Goal: Transaction & Acquisition: Purchase product/service

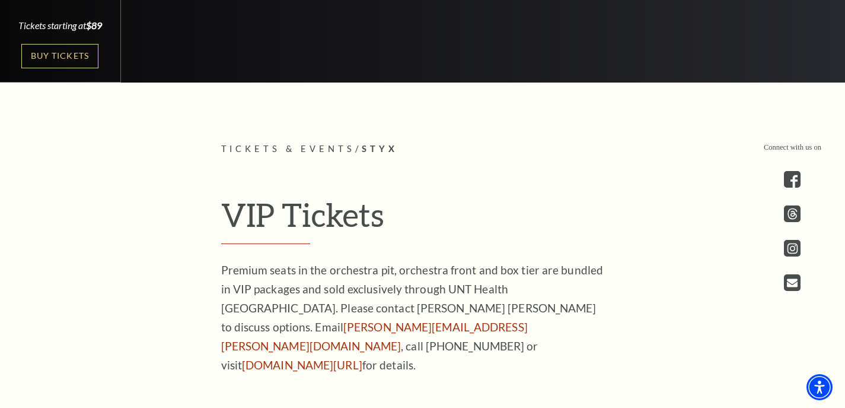
scroll to position [297, 0]
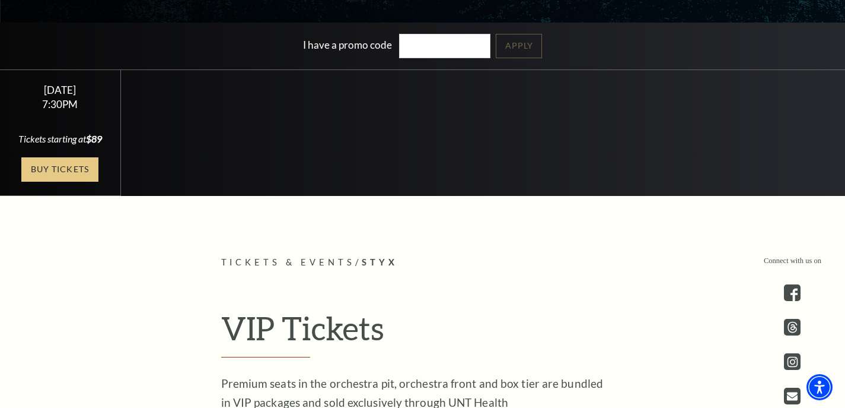
click at [63, 180] on link "Buy Tickets" at bounding box center [59, 169] width 77 height 24
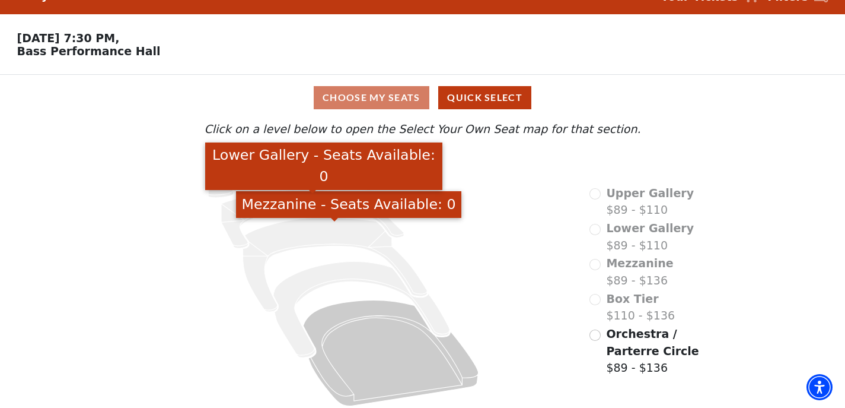
scroll to position [34, 0]
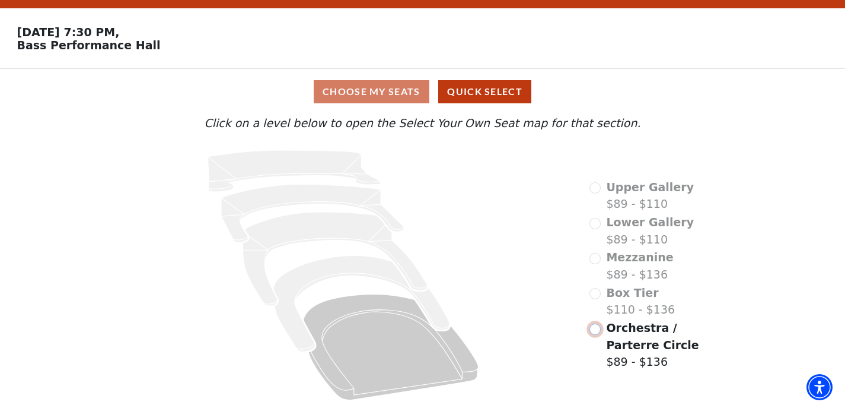
click at [594, 330] on input "Orchestra / Parterre Circle$89 - $136\a" at bounding box center [595, 328] width 11 height 11
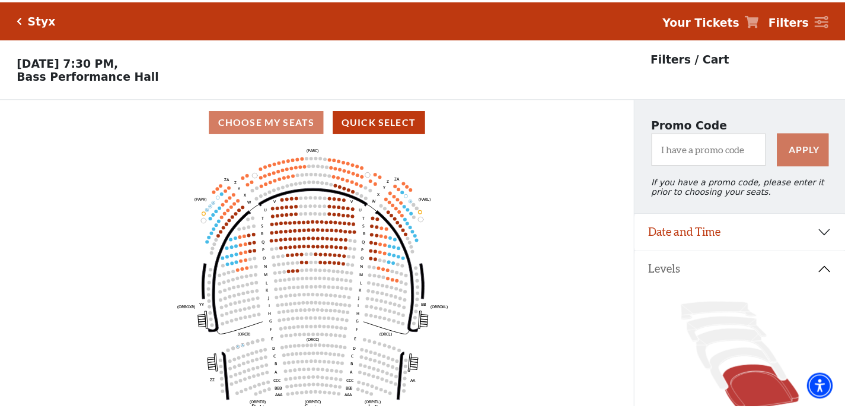
scroll to position [55, 0]
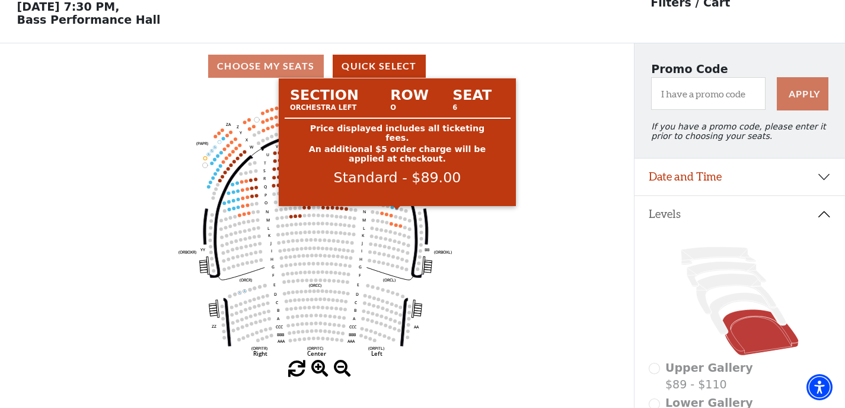
click at [397, 209] on circle at bounding box center [398, 208] width 4 height 4
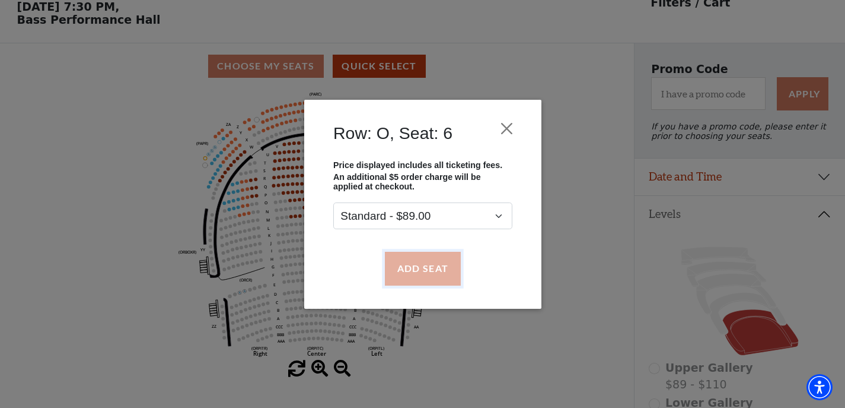
click at [428, 270] on button "Add Seat" at bounding box center [422, 268] width 76 height 33
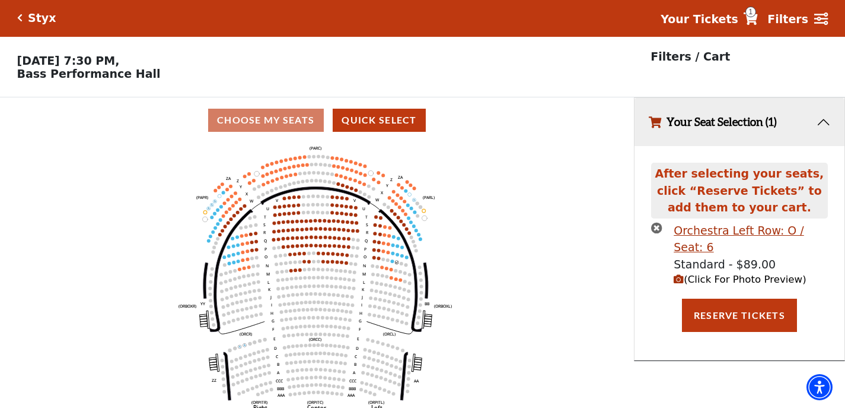
scroll to position [0, 0]
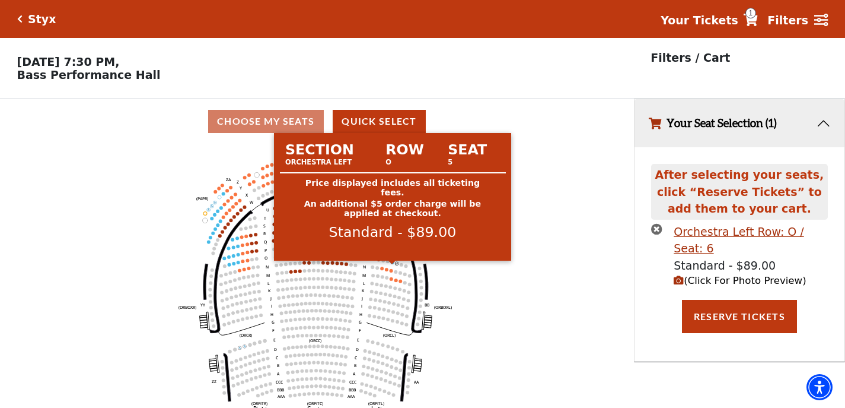
click at [393, 264] on circle at bounding box center [393, 262] width 4 height 4
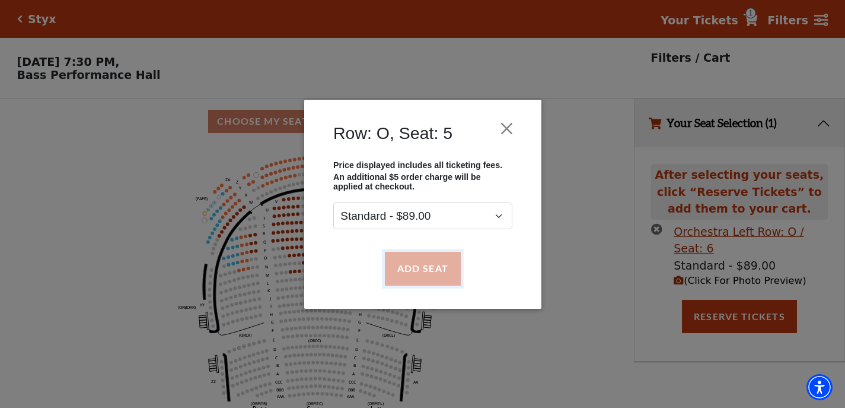
click at [437, 270] on button "Add Seat" at bounding box center [422, 268] width 76 height 33
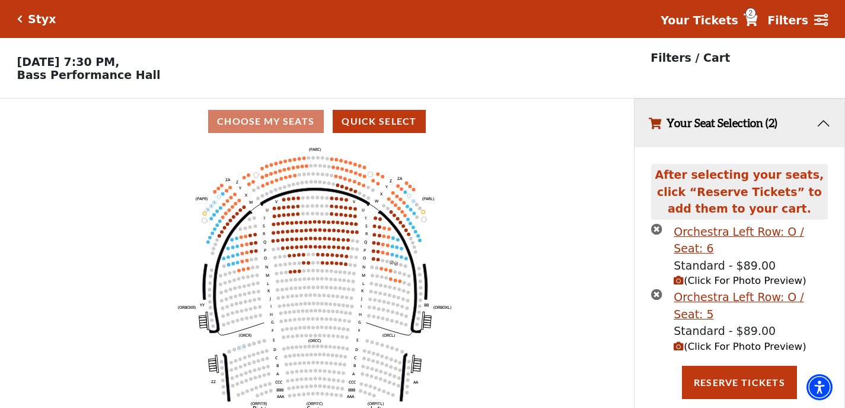
click at [709, 275] on span "(Click For Photo Preview)" at bounding box center [740, 280] width 132 height 11
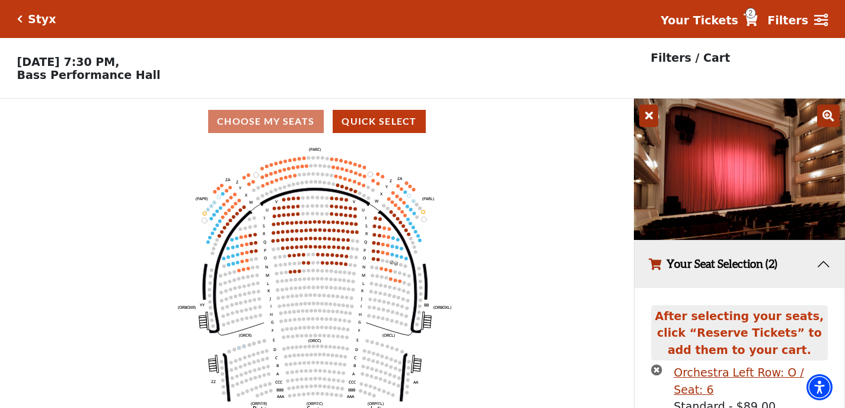
click at [709, 270] on button "Your Seat Selection (2)" at bounding box center [740, 264] width 210 height 48
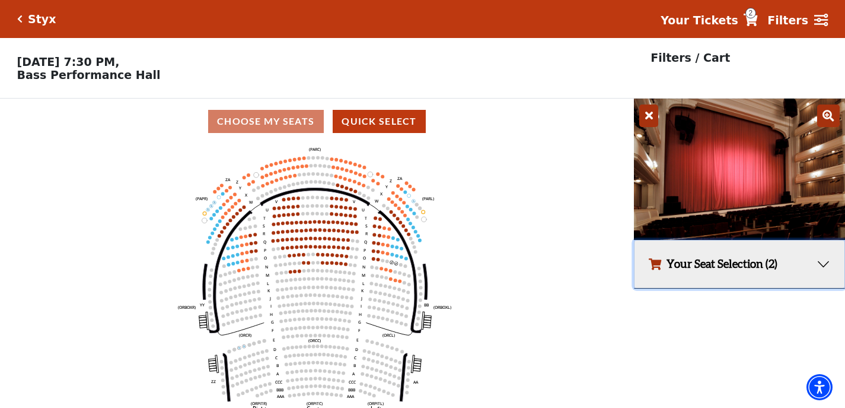
click at [701, 263] on button "Your Seat Selection (2)" at bounding box center [740, 264] width 210 height 48
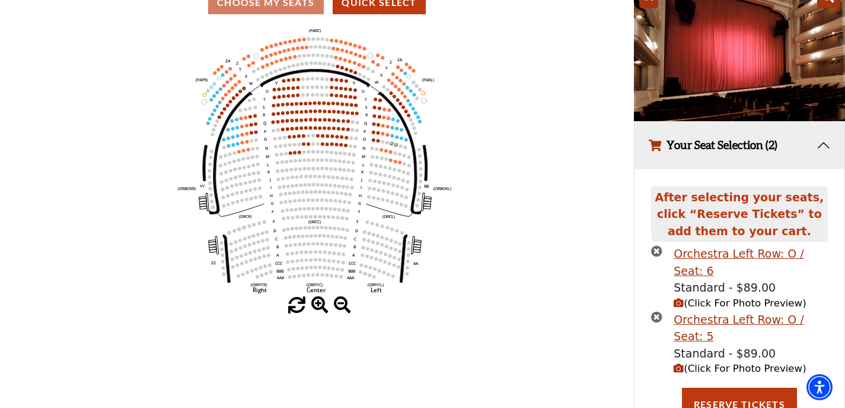
scroll to position [132, 0]
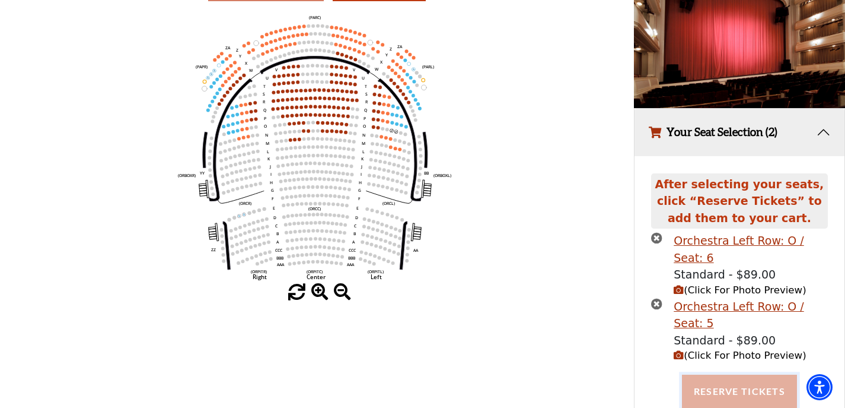
click at [733, 374] on button "Reserve Tickets" at bounding box center [739, 390] width 115 height 33
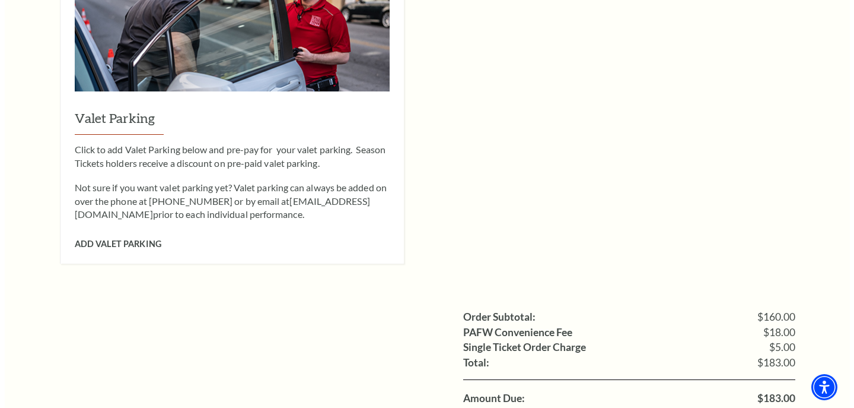
scroll to position [949, 0]
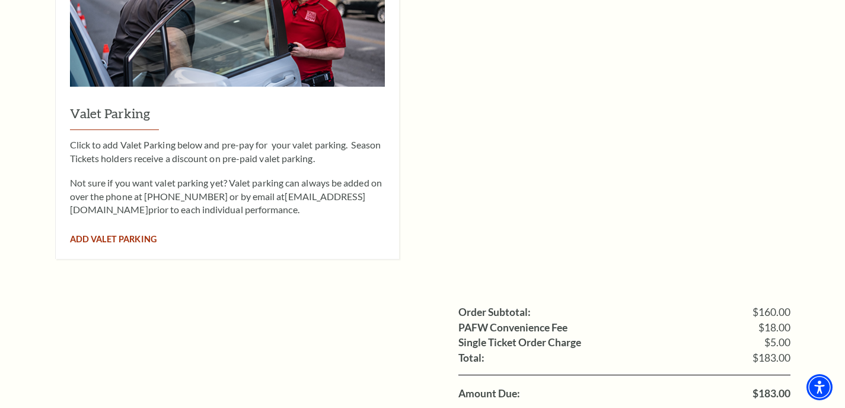
click at [111, 234] on span "Add Valet Parking" at bounding box center [113, 239] width 87 height 10
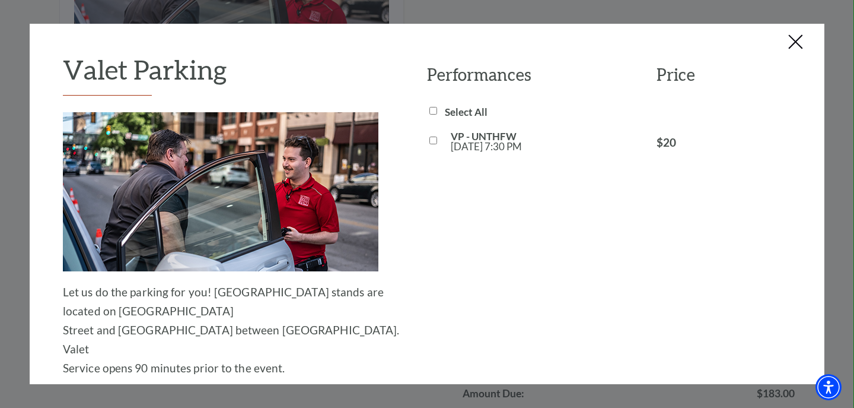
scroll to position [59, 0]
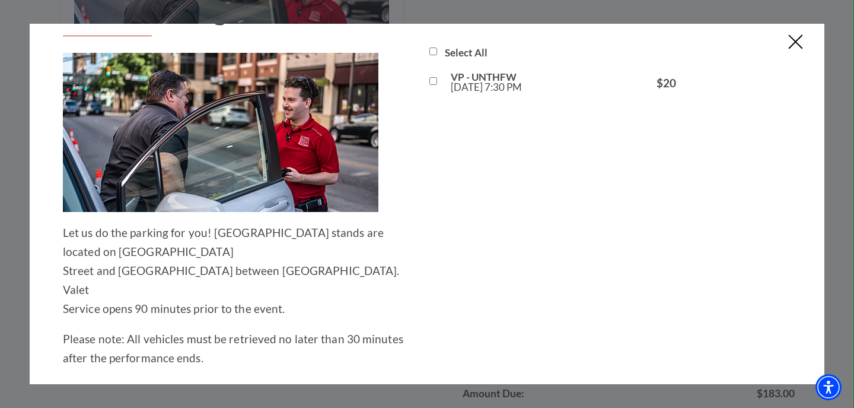
click at [429, 82] on input "VP - UNTHFW [DATE] 7:30 PM" at bounding box center [433, 81] width 8 height 8
checkbox input "true"
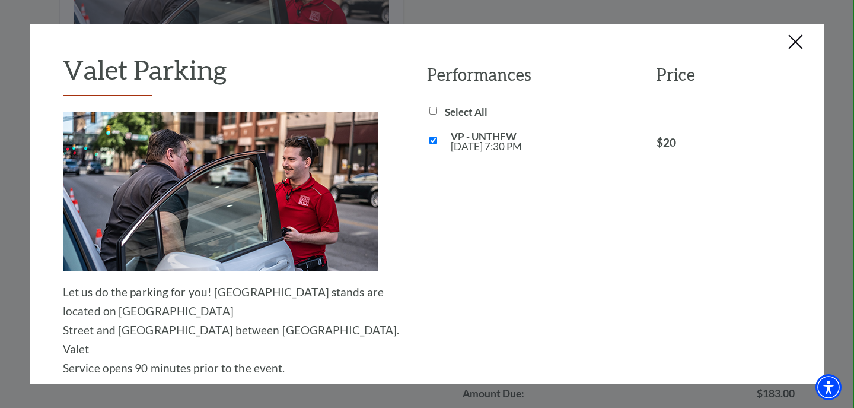
scroll to position [151, 0]
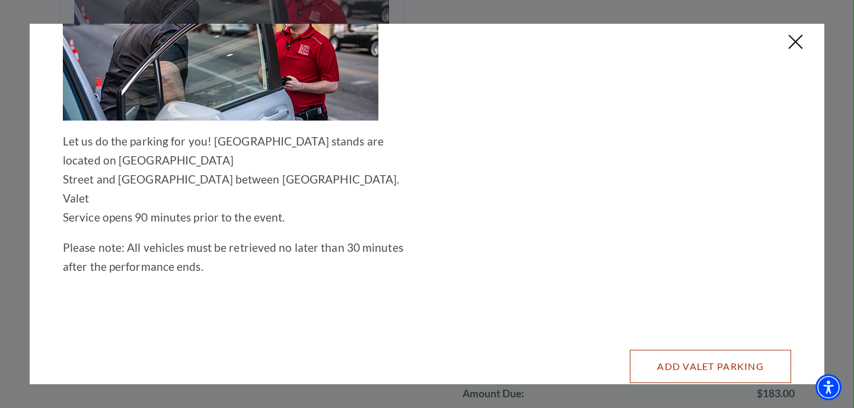
click at [678, 349] on button "Add Valet Parking" at bounding box center [710, 365] width 161 height 33
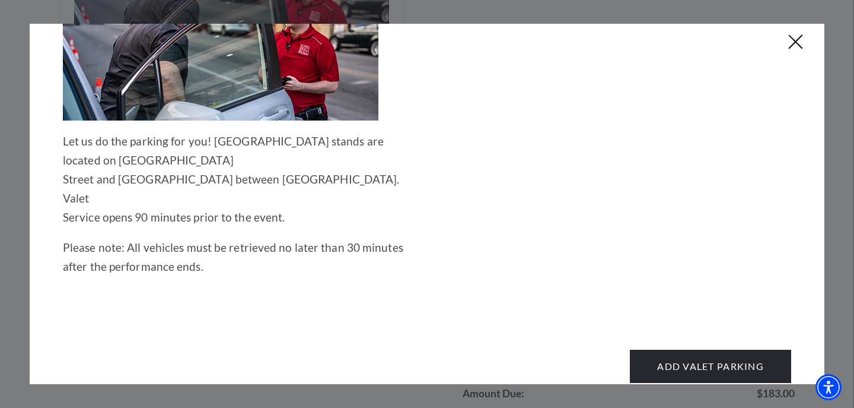
scroll to position [0, 0]
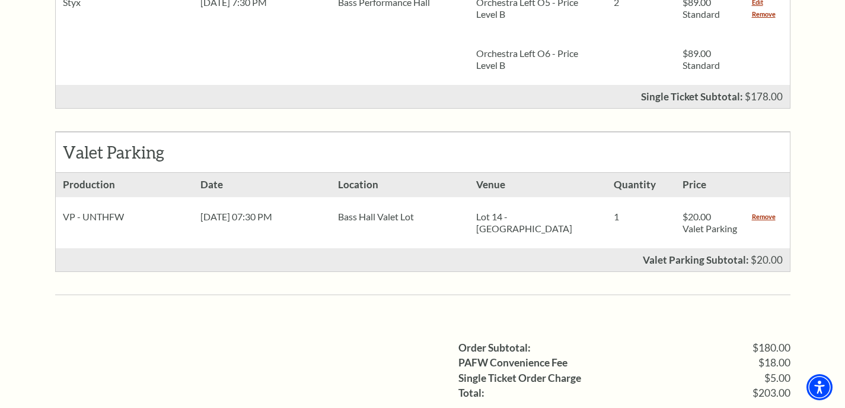
scroll to position [712, 0]
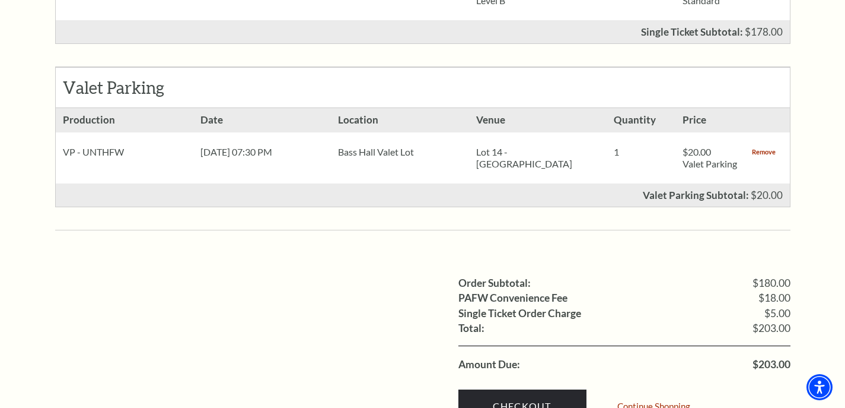
click at [759, 146] on link "Remove" at bounding box center [764, 152] width 24 height 12
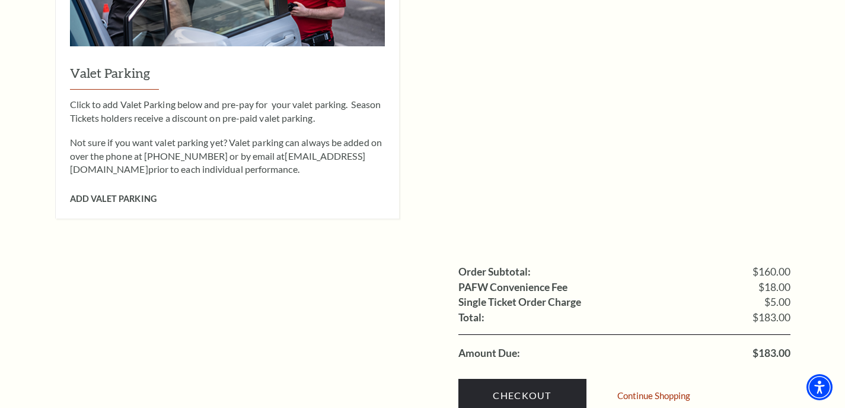
scroll to position [1008, 0]
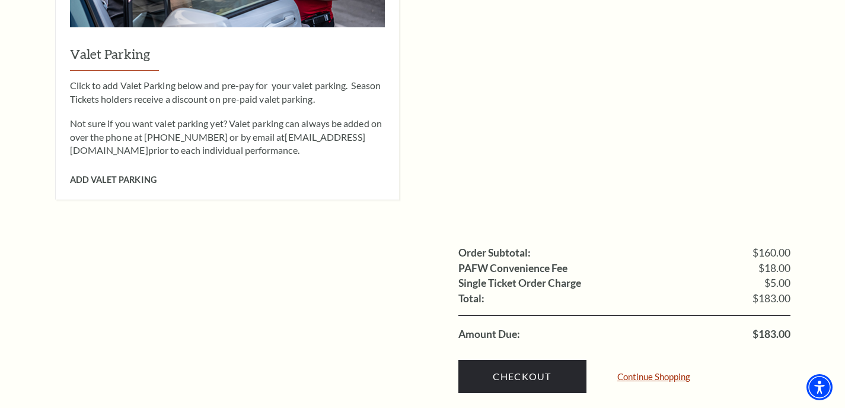
click at [655, 372] on link "Continue Shopping" at bounding box center [653, 376] width 73 height 9
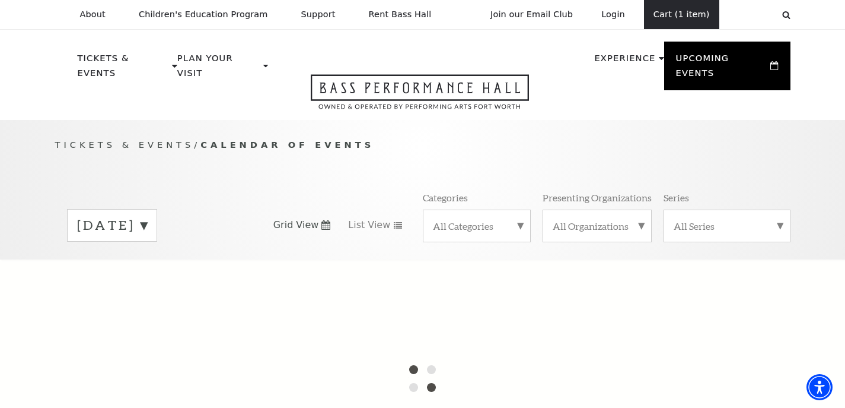
click at [685, 15] on link "Cart (1 item)" at bounding box center [681, 14] width 75 height 29
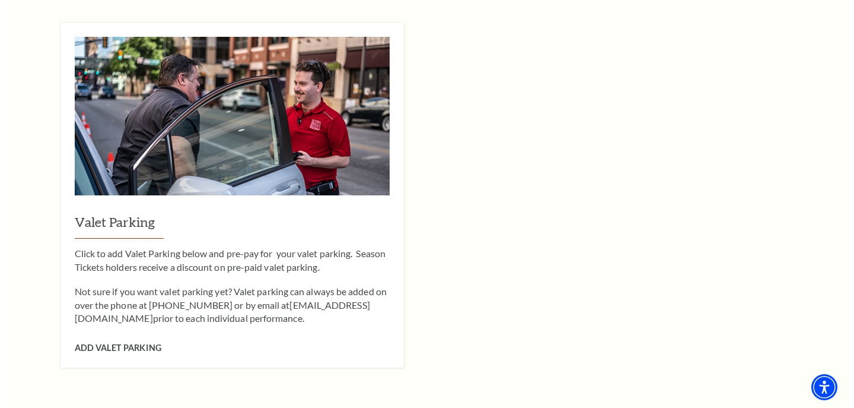
scroll to position [949, 0]
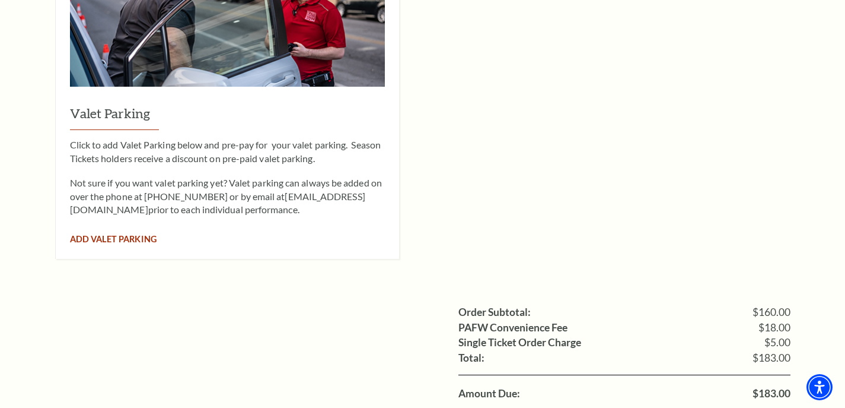
click at [113, 234] on span "Add Valet Parking" at bounding box center [113, 239] width 87 height 10
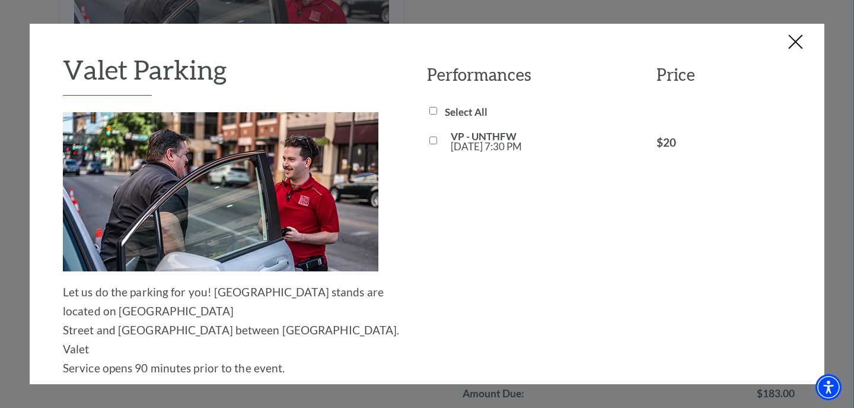
click at [429, 137] on input "VP - UNTHFW Wed, Oct 22 7:30 PM" at bounding box center [433, 140] width 8 height 8
checkbox input "true"
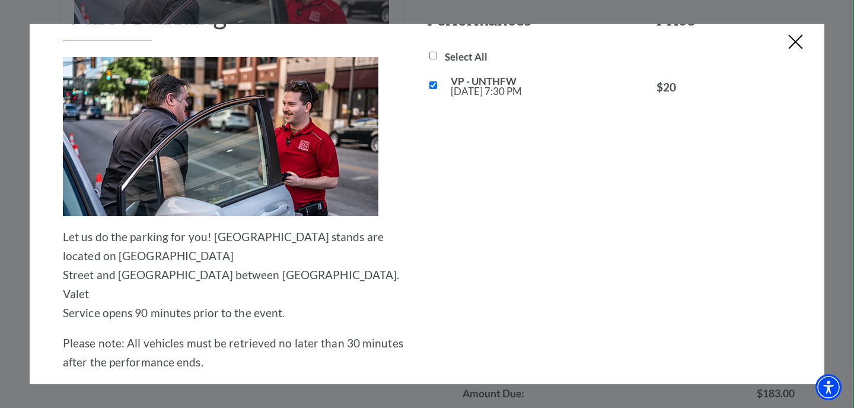
scroll to position [151, 0]
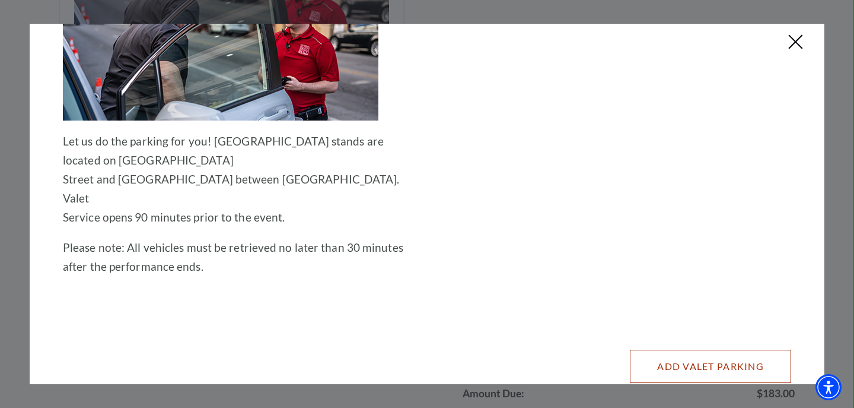
click at [690, 349] on button "Add Valet Parking" at bounding box center [710, 365] width 161 height 33
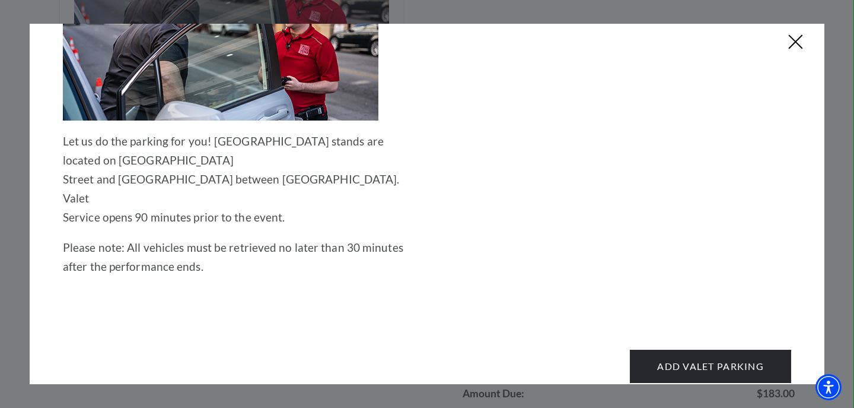
scroll to position [0, 0]
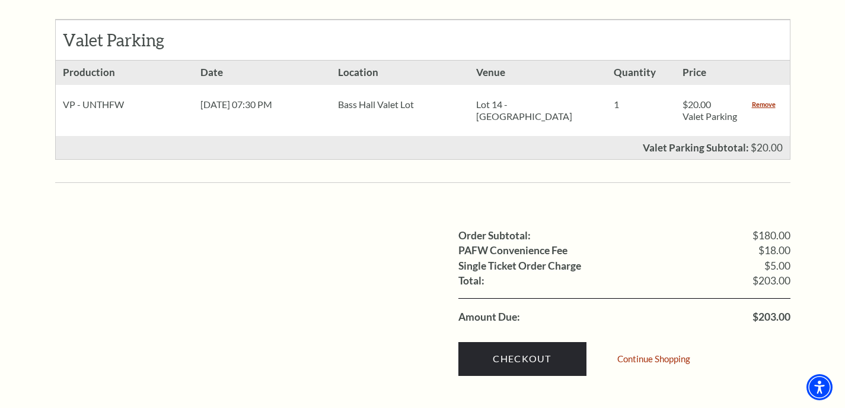
scroll to position [771, 0]
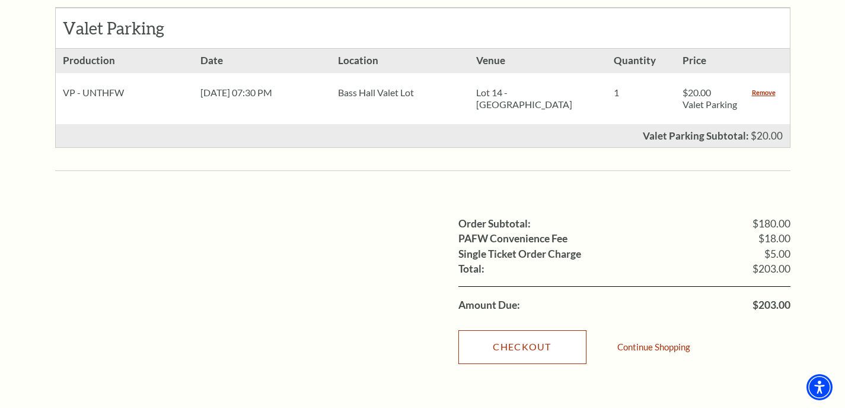
click at [530, 343] on link "Checkout" at bounding box center [523, 346] width 128 height 33
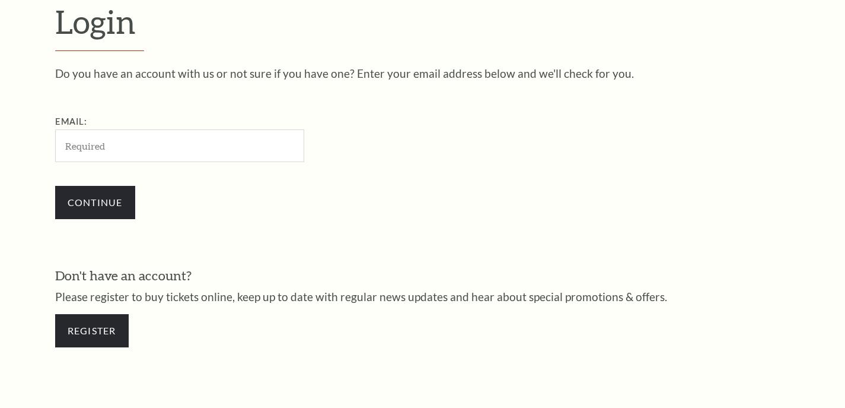
scroll to position [340, 0]
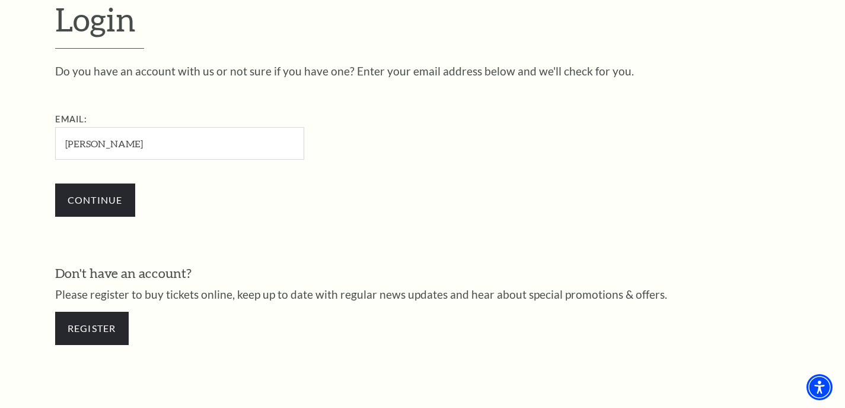
type input "kurt_cessac@sbcglobal.net"
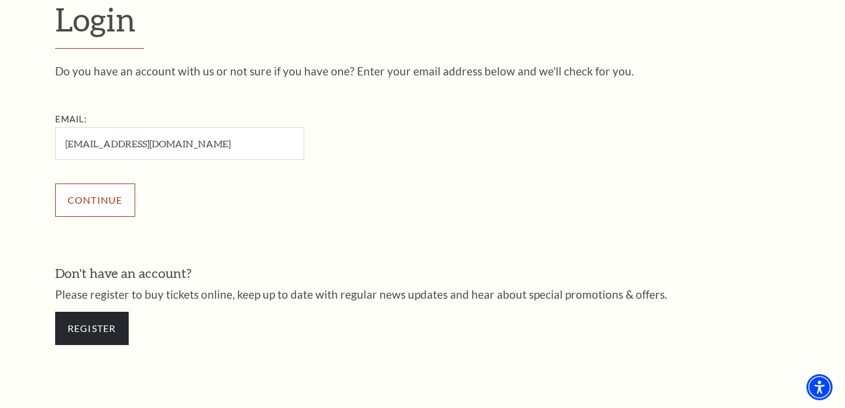
click at [116, 205] on input "Continue" at bounding box center [95, 199] width 80 height 33
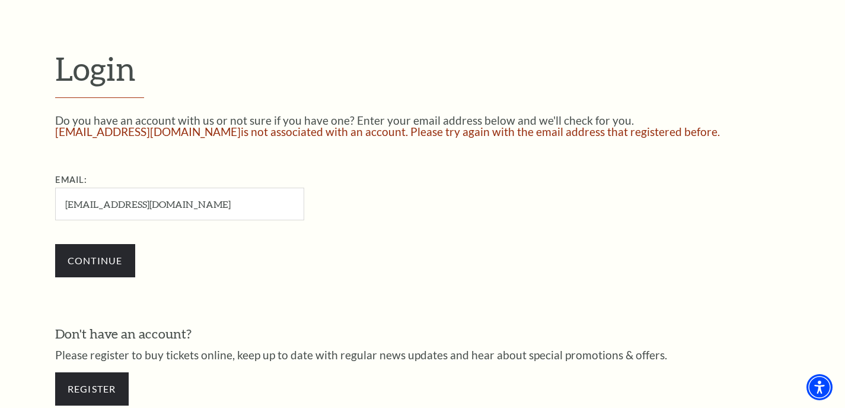
scroll to position [350, 0]
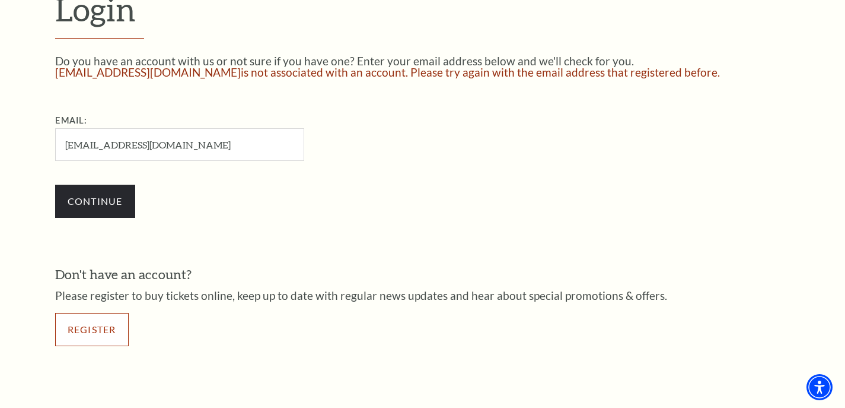
click at [90, 334] on link "Register" at bounding box center [92, 329] width 74 height 33
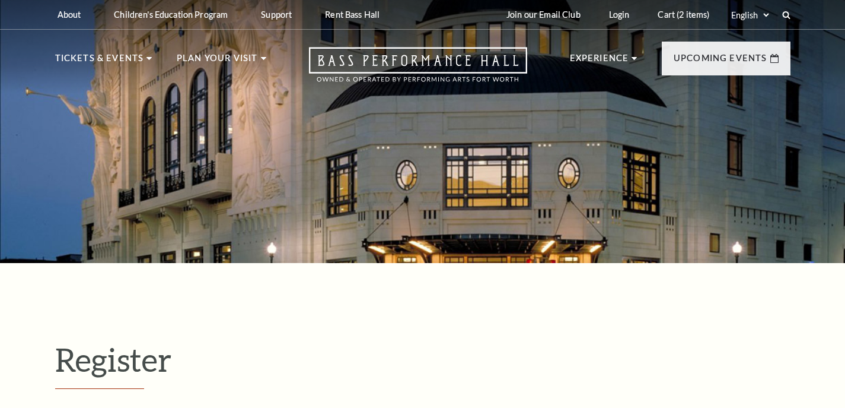
select select "1"
select select "[GEOGRAPHIC_DATA]"
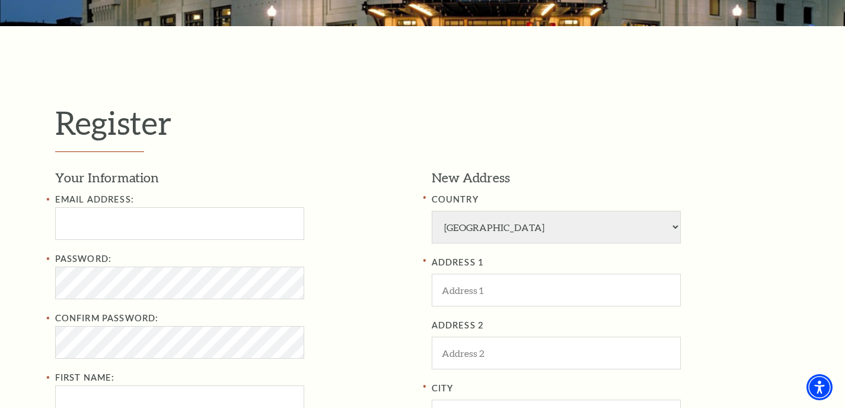
scroll to position [237, 0]
click at [121, 216] on input "Email Address:" at bounding box center [179, 222] width 249 height 33
type input "[EMAIL_ADDRESS][DOMAIN_NAME]"
type input "Kurt"
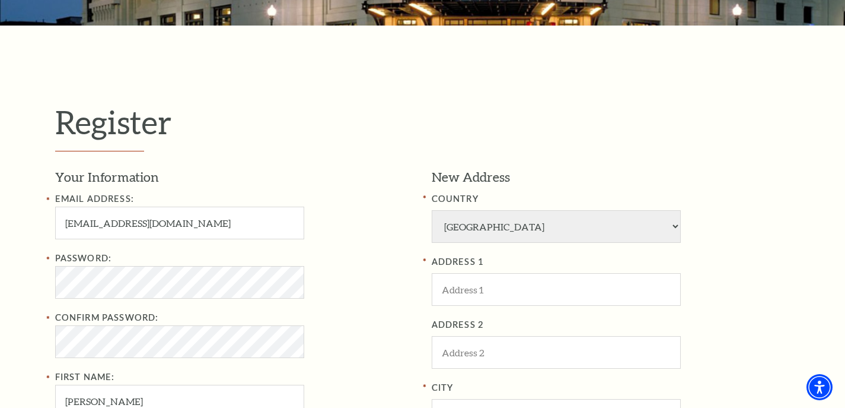
type input "Cessac"
type input "8173683822"
type input "3832 Harbour View Ct"
type input "Fort Worth"
type input "76179"
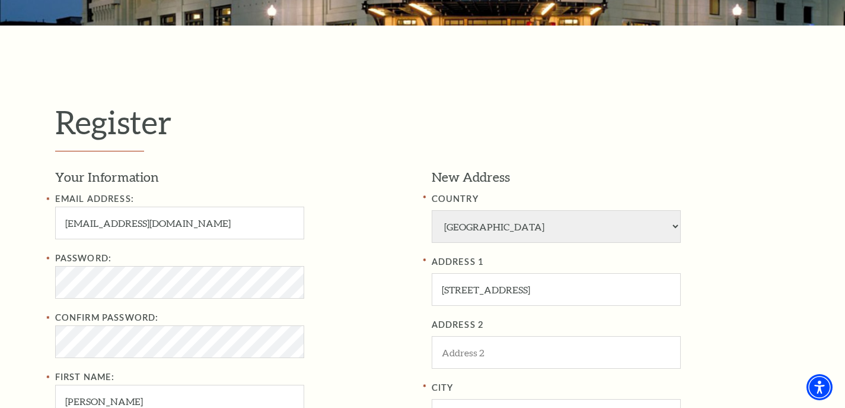
type input "817-368-3822"
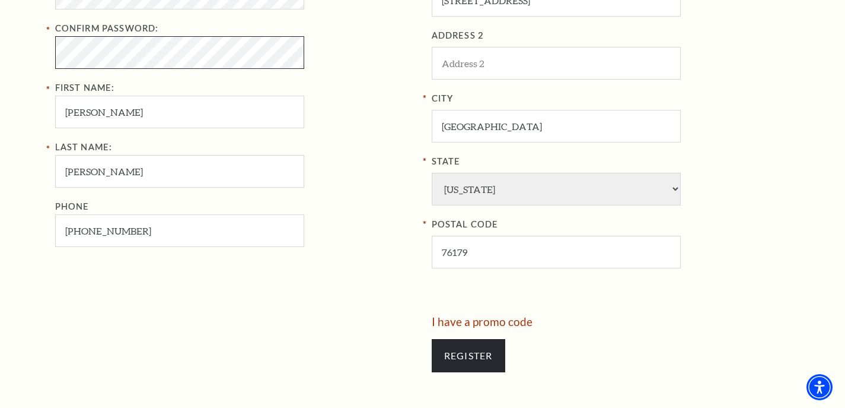
scroll to position [593, 0]
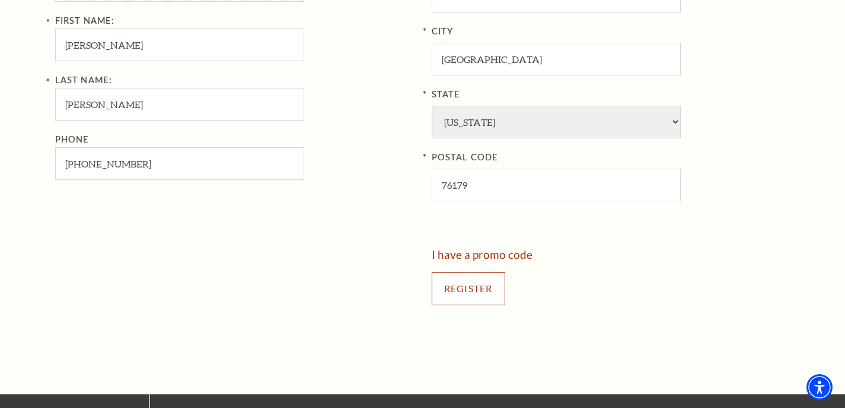
click at [460, 287] on input "Register" at bounding box center [469, 288] width 74 height 33
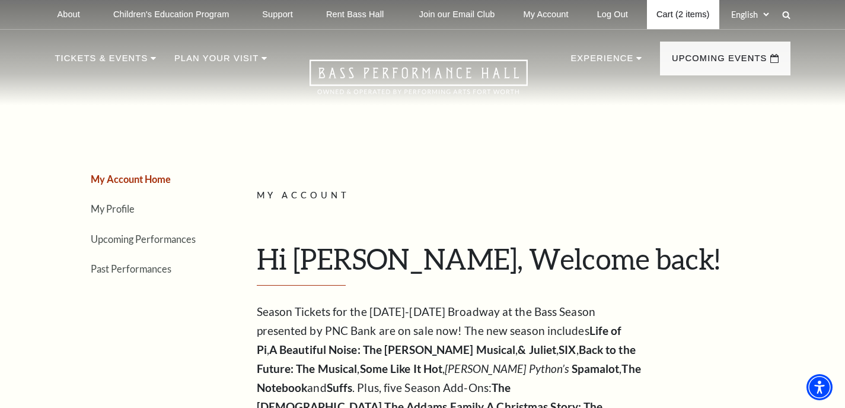
click at [673, 14] on link "Cart (2 items)" at bounding box center [683, 14] width 72 height 29
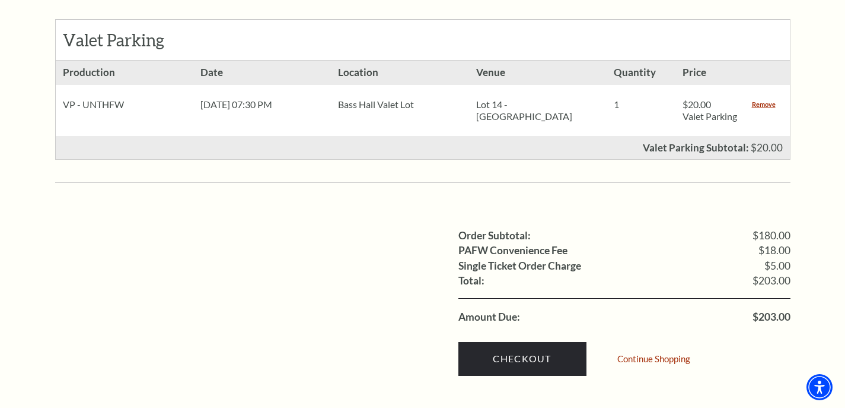
scroll to position [830, 0]
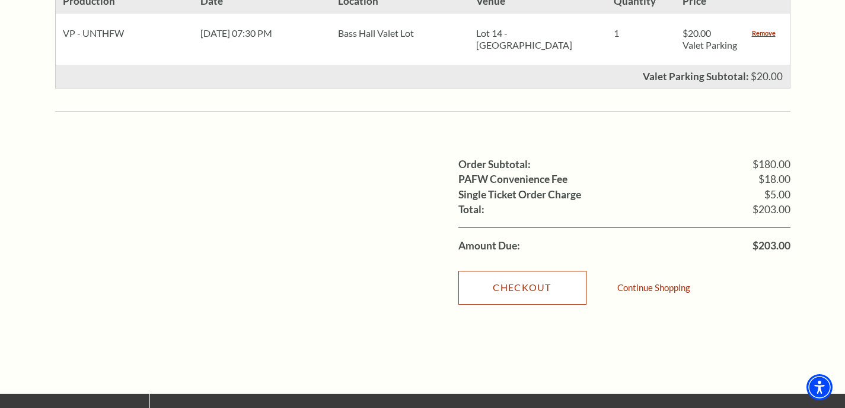
click at [511, 275] on link "Checkout" at bounding box center [523, 286] width 128 height 33
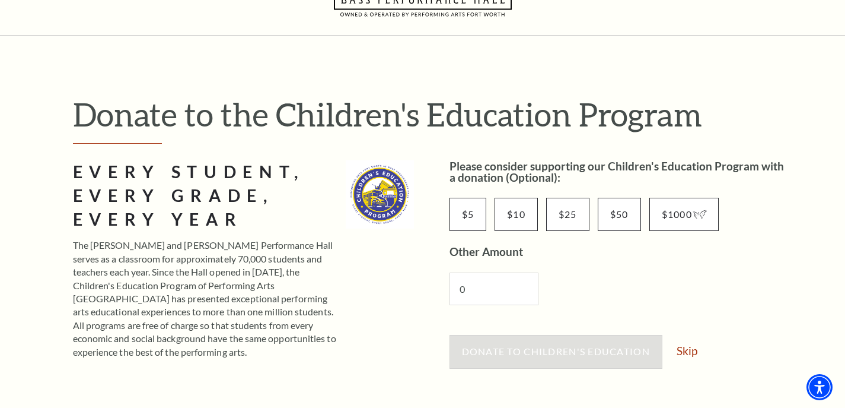
scroll to position [178, 0]
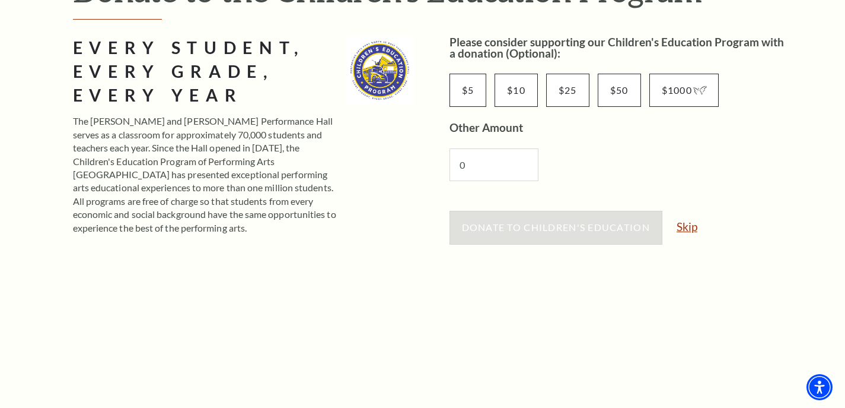
click at [683, 228] on link "Skip" at bounding box center [687, 226] width 21 height 11
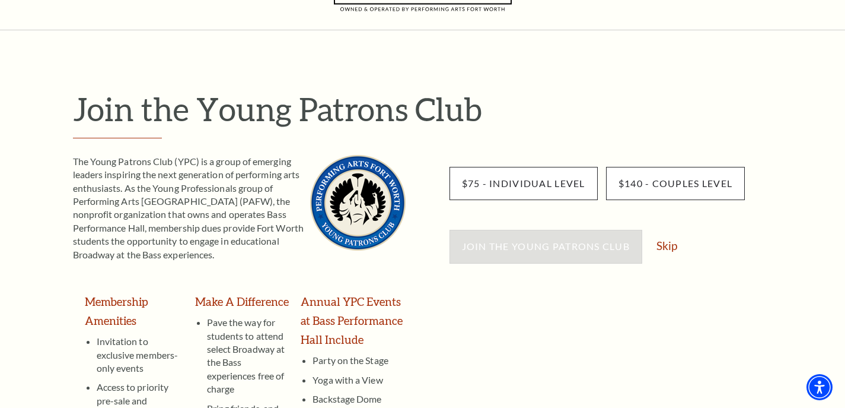
scroll to position [119, 0]
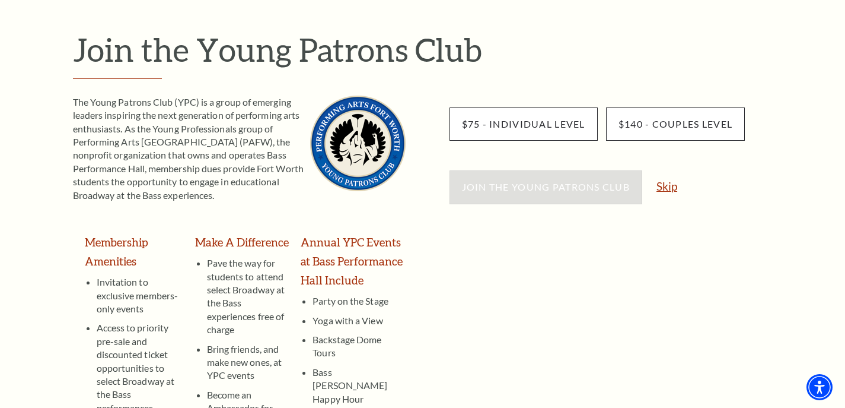
click at [661, 188] on link "Skip" at bounding box center [667, 185] width 21 height 11
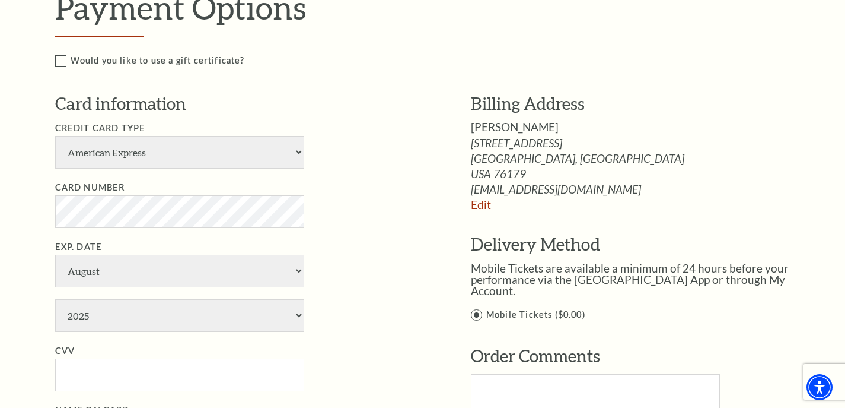
scroll to position [712, 0]
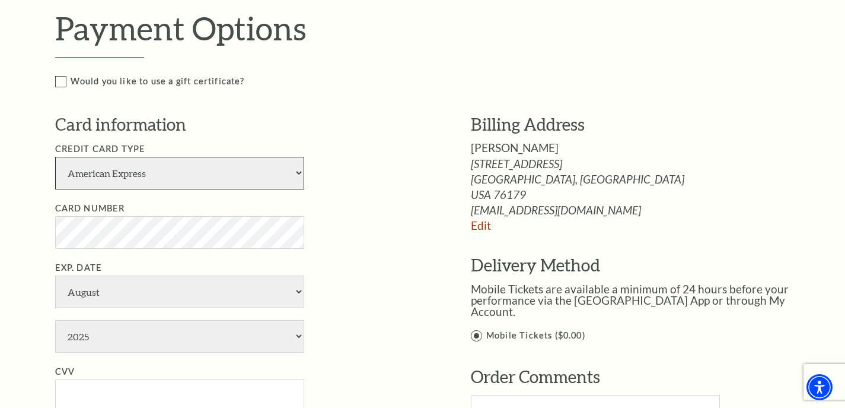
click at [301, 183] on select "American Express Visa Master Card Discover" at bounding box center [179, 173] width 249 height 33
select select "25"
click at [55, 168] on select "American Express Visa Master Card Discover" at bounding box center [179, 173] width 249 height 33
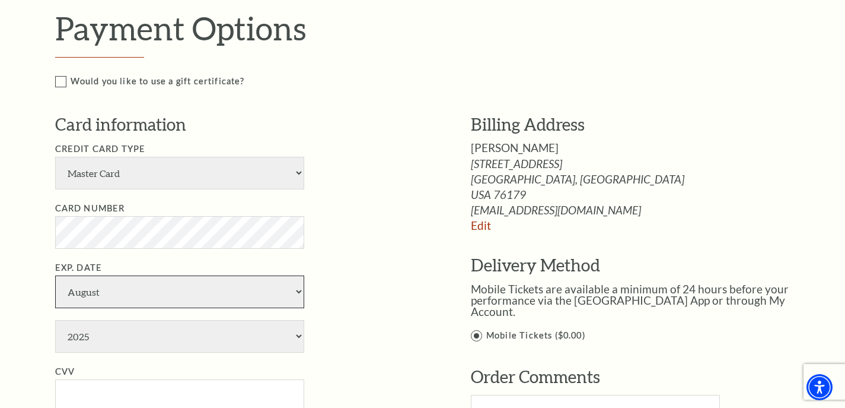
select select "2"
select select "2027"
type input "***"
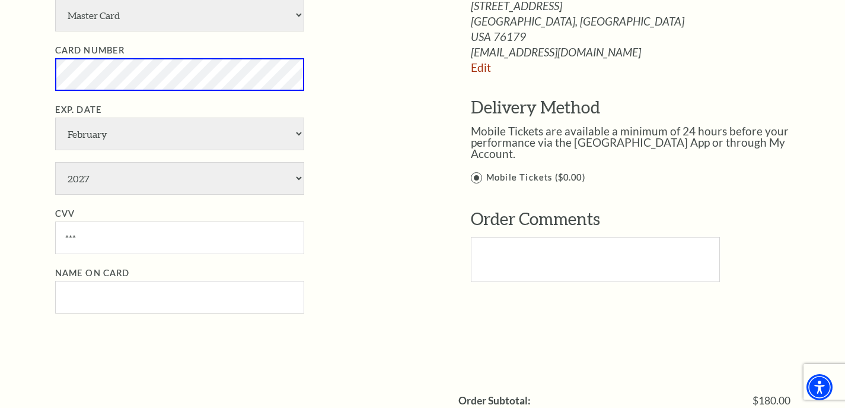
scroll to position [890, 0]
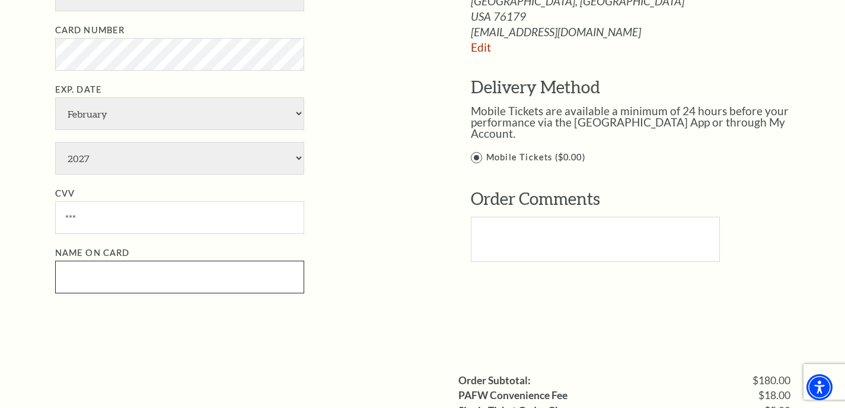
click at [149, 293] on input "Name on Card" at bounding box center [179, 276] width 249 height 33
click at [132, 291] on input "Name on Card" at bounding box center [179, 276] width 249 height 33
type input "Kurt Cessac"
click at [114, 327] on div "Payment Options Would you like to use a gift certificate? Gift Certificate Numb…" at bounding box center [435, 79] width 761 height 496
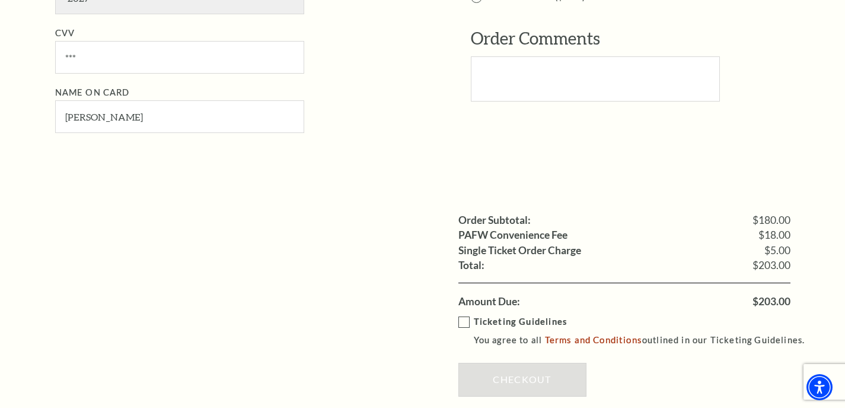
scroll to position [1127, 0]
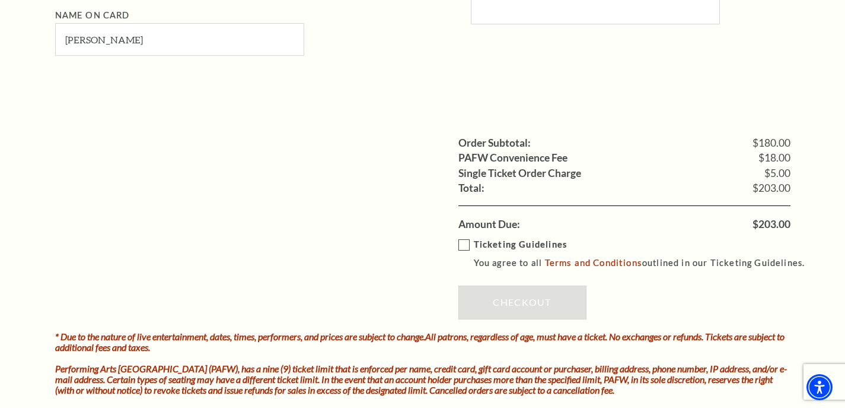
click at [463, 255] on label "Ticketing Guidelines You agree to all Terms and Conditions outlined in our Tick…" at bounding box center [638, 253] width 358 height 33
click at [0, 0] on input "Ticketing Guidelines You agree to all Terms and Conditions outlined in our Tick…" at bounding box center [0, 0] width 0 height 0
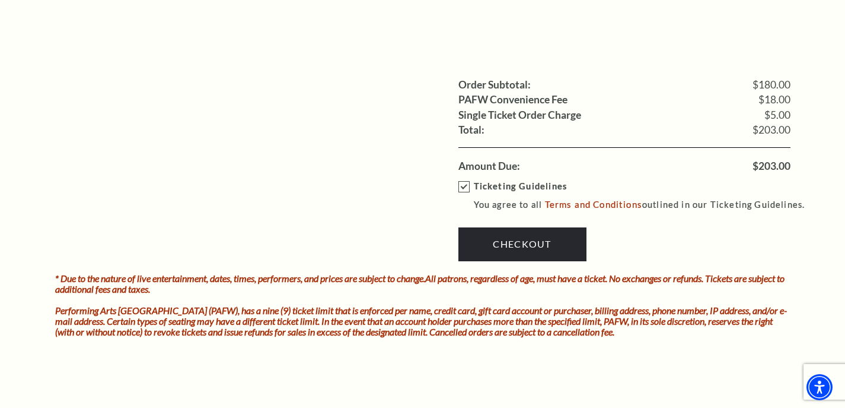
scroll to position [1186, 0]
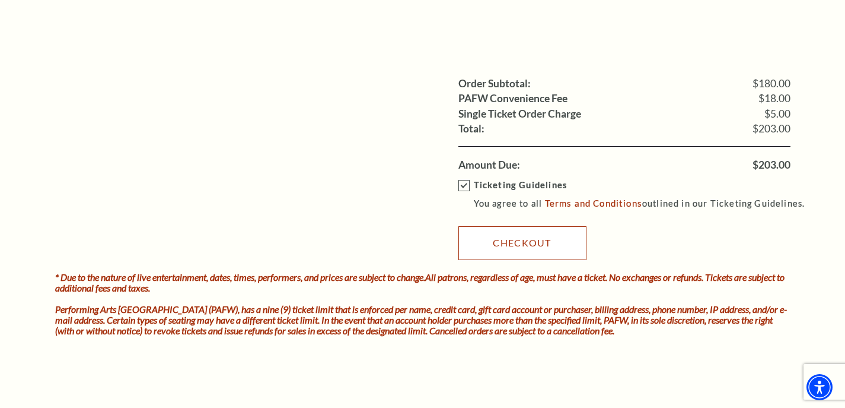
click at [535, 256] on link "Checkout" at bounding box center [523, 242] width 128 height 33
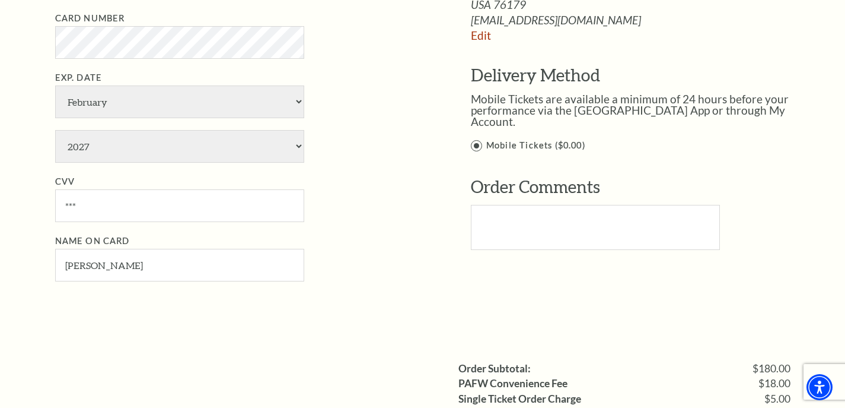
scroll to position [890, 0]
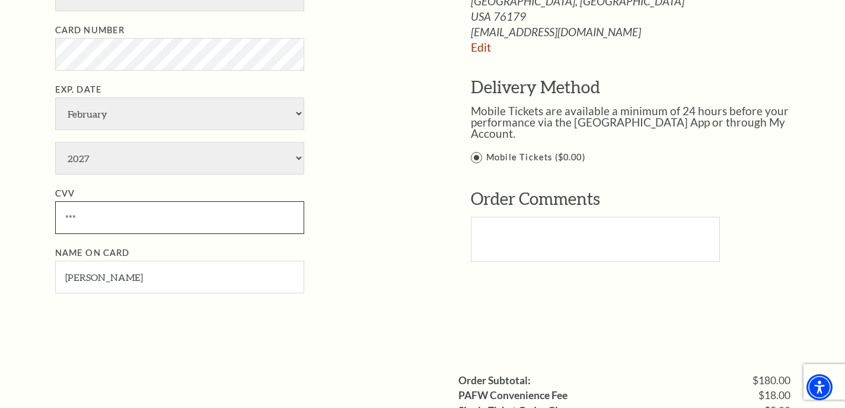
drag, startPoint x: 128, startPoint y: 233, endPoint x: 34, endPoint y: 218, distance: 94.8
click at [34, 218] on div "Notice × Tickets cannot be removed during a Ticket Exchange. Choose Start Over …" at bounding box center [422, 6] width 845 height 1612
type input "724"
click at [74, 327] on div "Payment Options Would you like to use a gift certificate? Gift Certificate Numb…" at bounding box center [435, 79] width 761 height 496
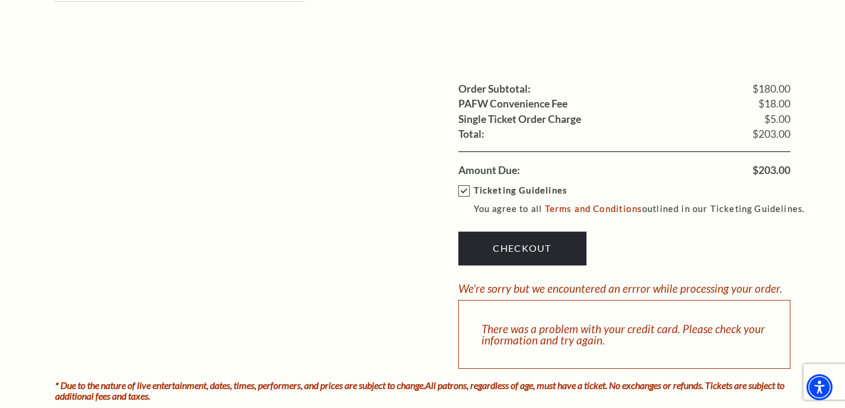
scroll to position [1186, 0]
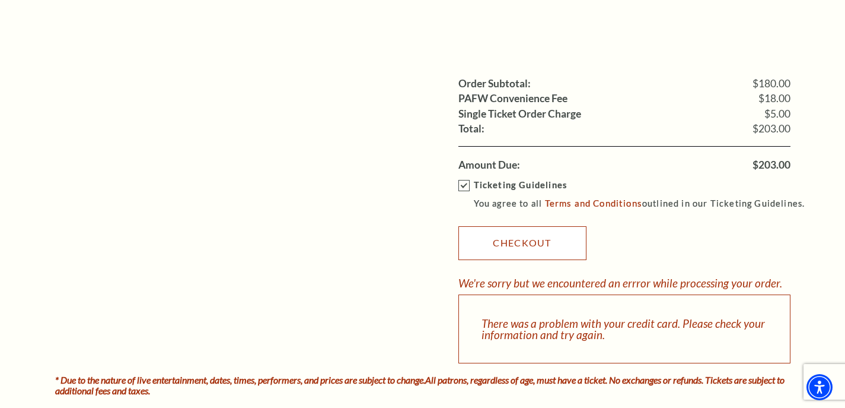
click at [525, 258] on link "Checkout" at bounding box center [523, 242] width 128 height 33
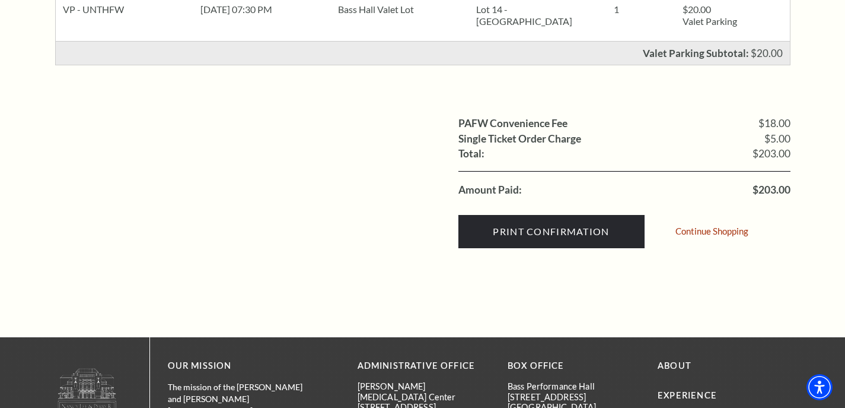
scroll to position [593, 0]
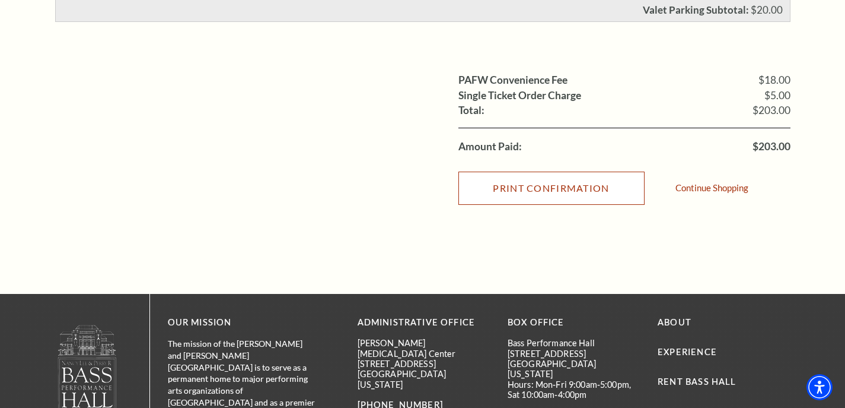
click at [507, 205] on input "Print Confirmation" at bounding box center [552, 187] width 186 height 33
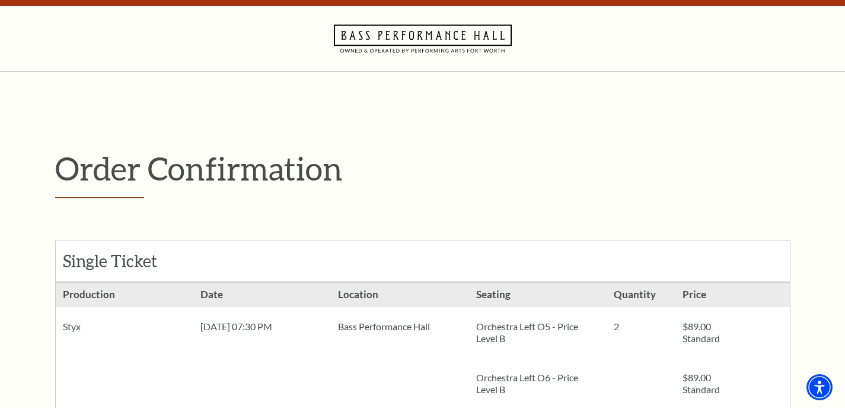
scroll to position [0, 0]
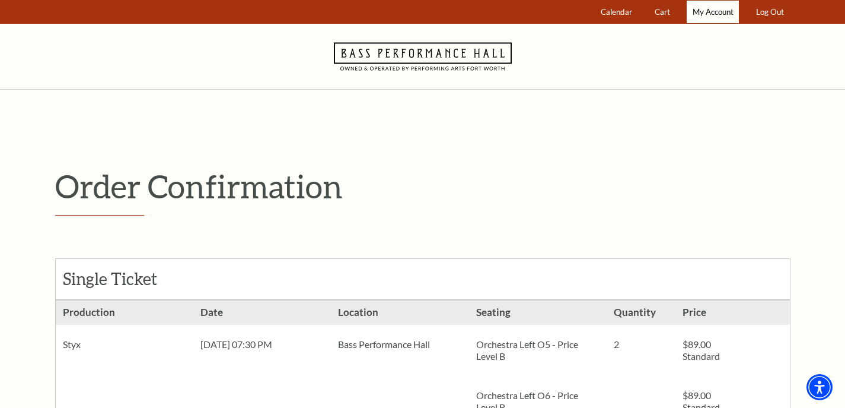
click at [717, 17] on link "My Account" at bounding box center [713, 12] width 52 height 23
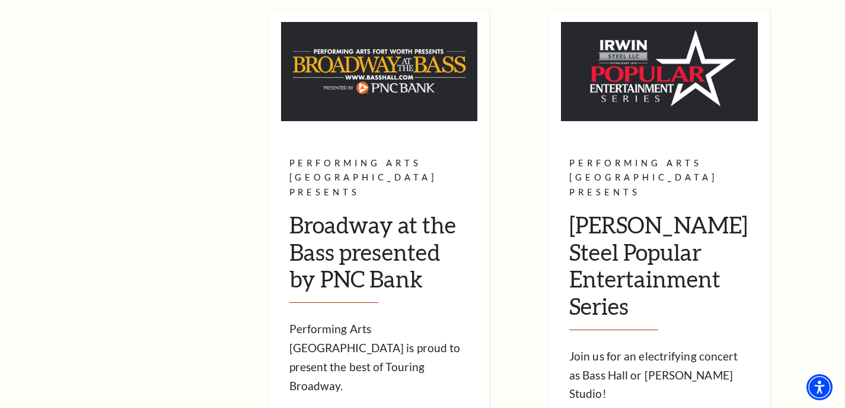
scroll to position [297, 0]
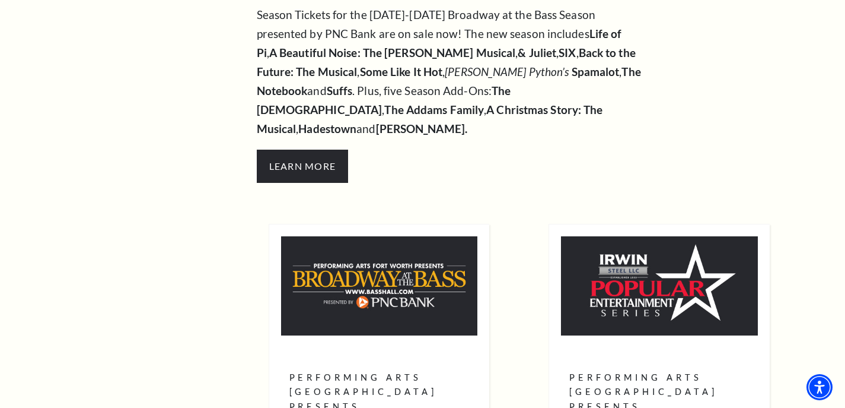
drag, startPoint x: 736, startPoint y: 0, endPoint x: 408, endPoint y: 161, distance: 366.1
click at [408, 161] on p "Learn More" at bounding box center [450, 165] width 386 height 33
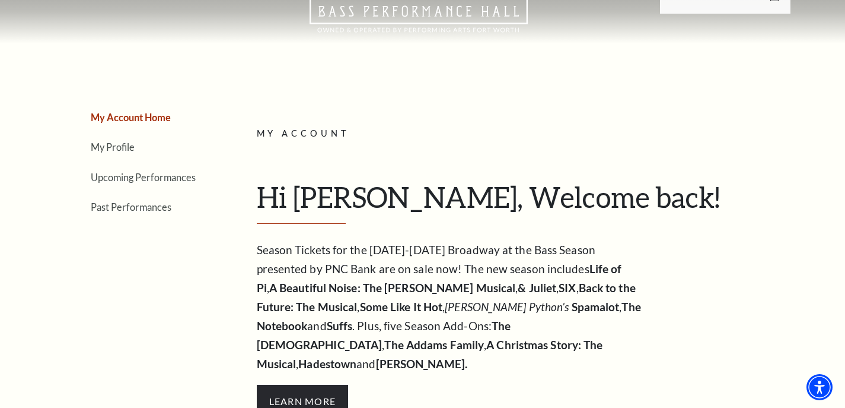
scroll to position [0, 0]
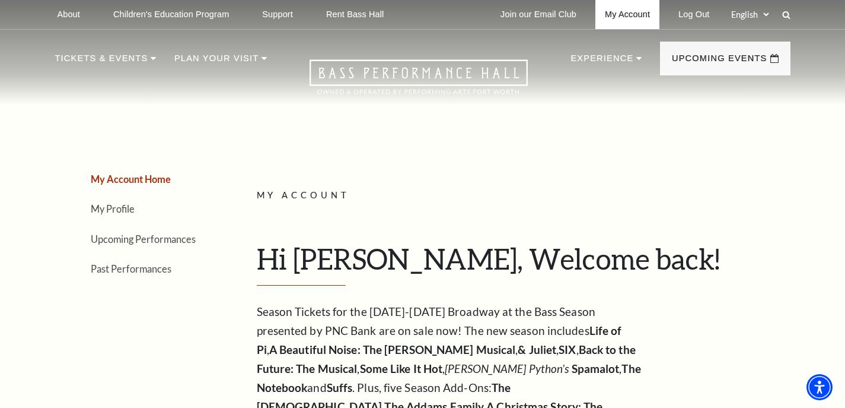
click at [635, 17] on link "My Account" at bounding box center [628, 14] width 64 height 29
